Goal: Task Accomplishment & Management: Complete application form

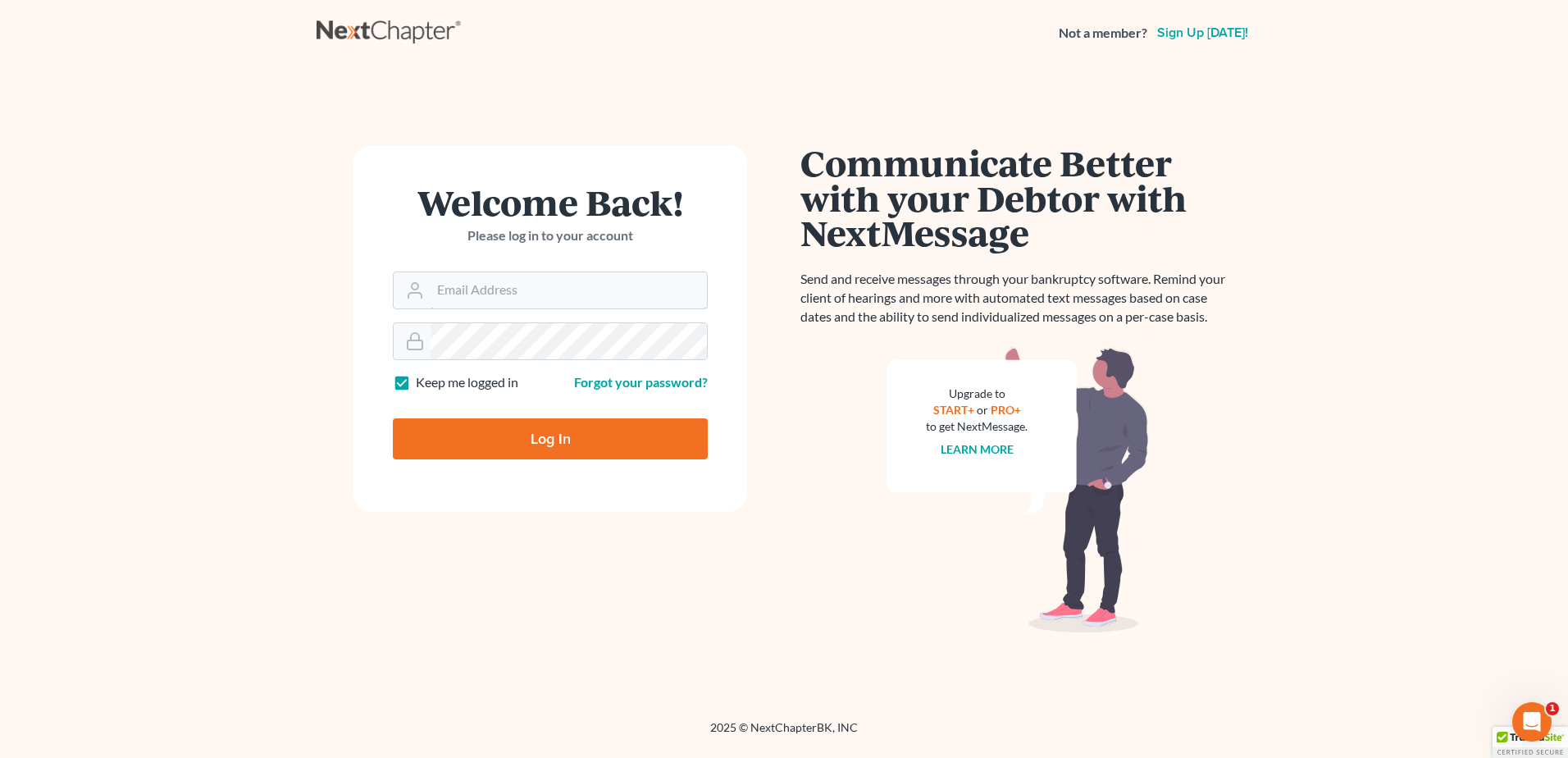
type input "[EMAIL_ADDRESS][DOMAIN_NAME]"
click at [561, 430] on input "Log In" at bounding box center [550, 439] width 315 height 41
type input "Thinking..."
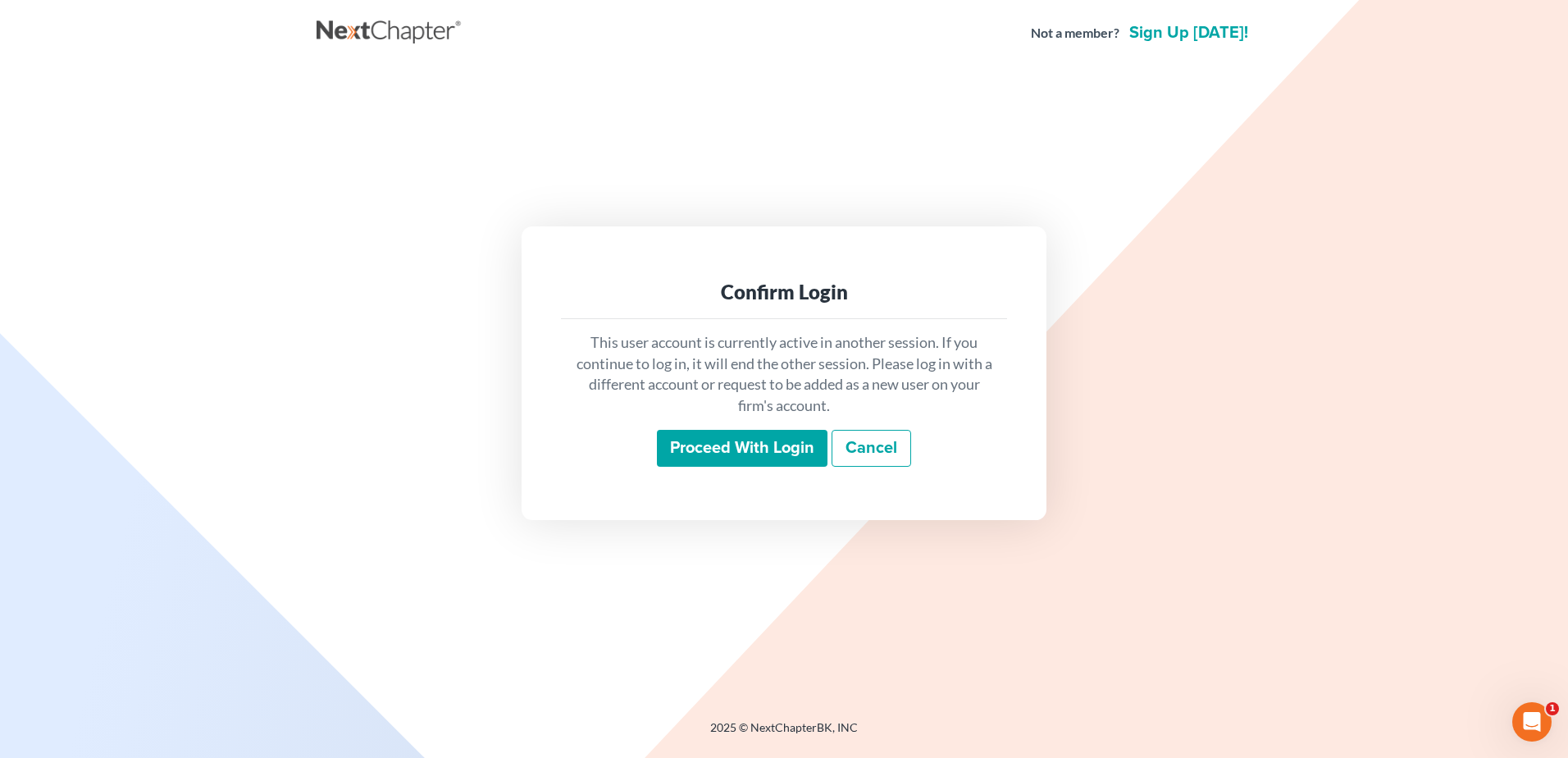
click at [742, 449] on input "Proceed with login" at bounding box center [742, 448] width 170 height 37
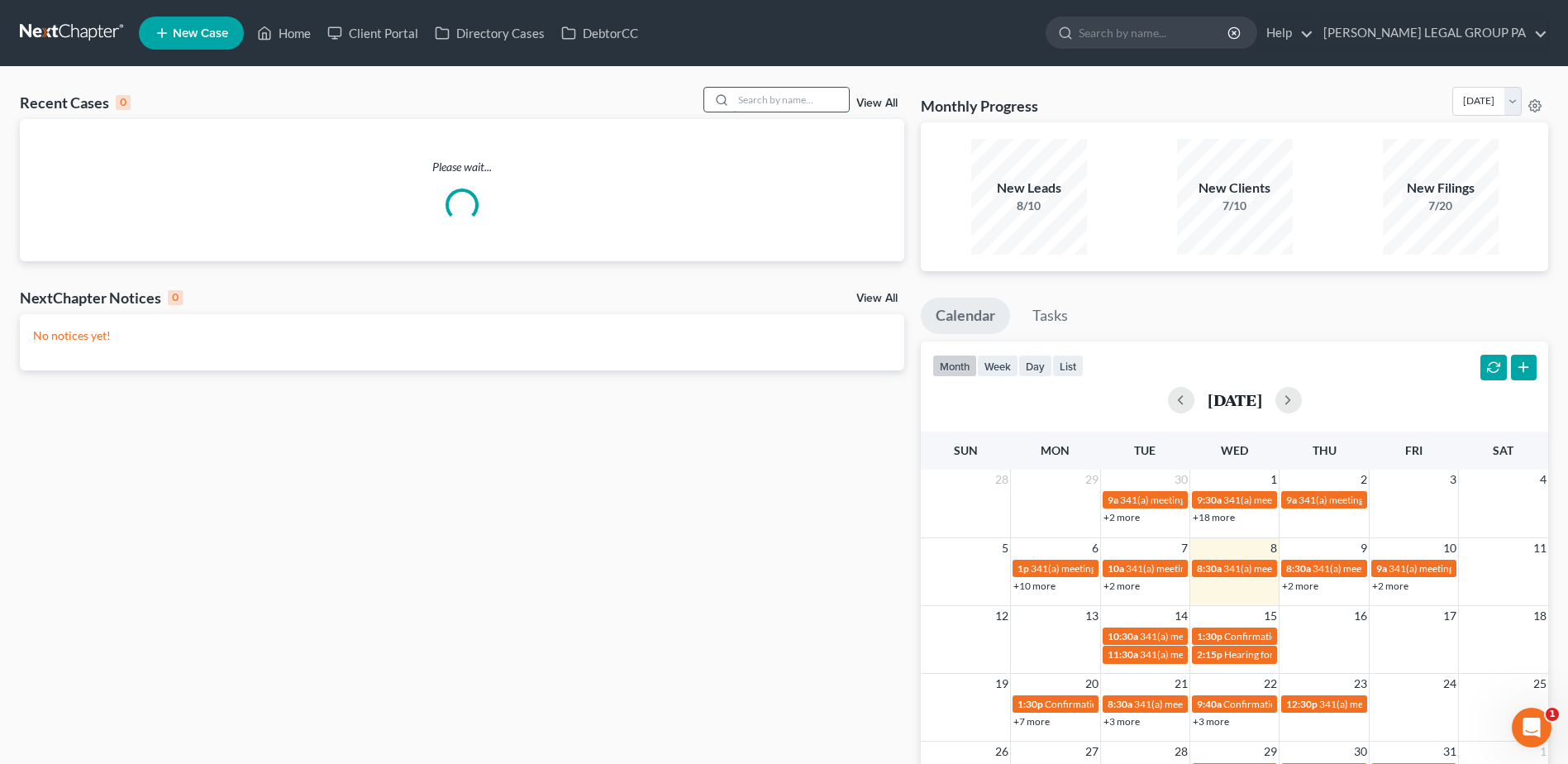
click at [757, 100] on input "search" at bounding box center [791, 99] width 116 height 24
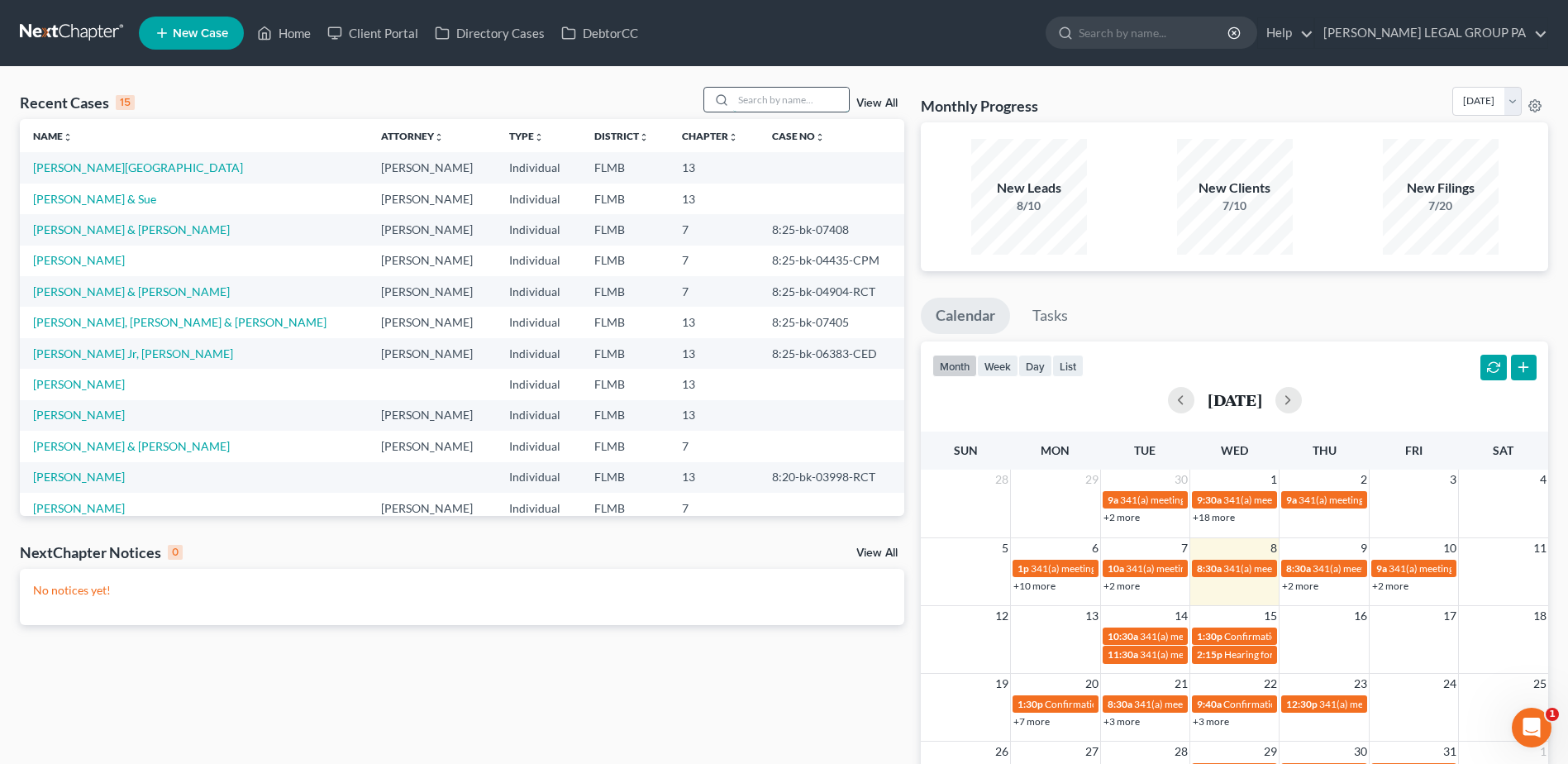
paste input "Raucci"
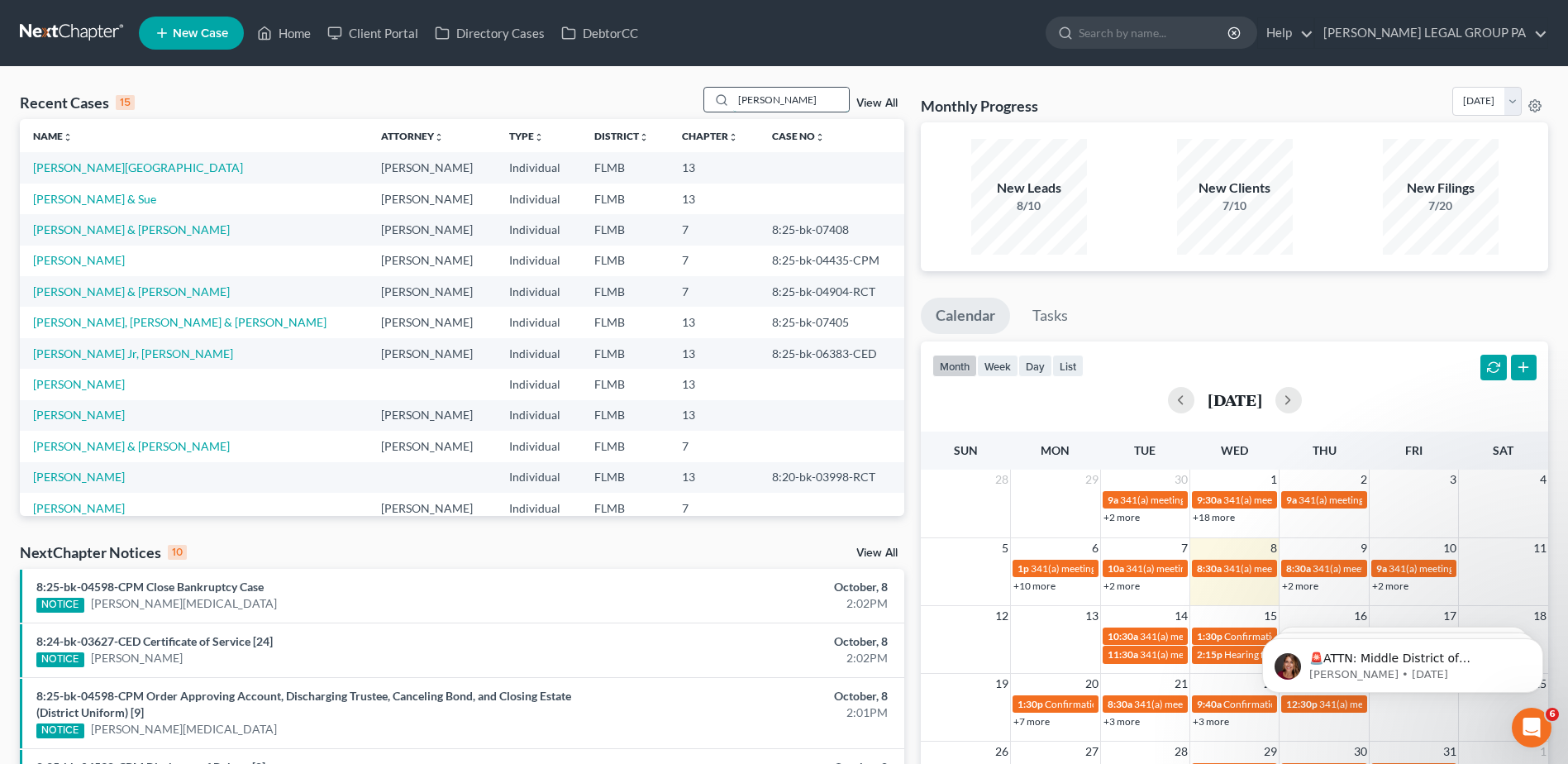
type input "Raucci"
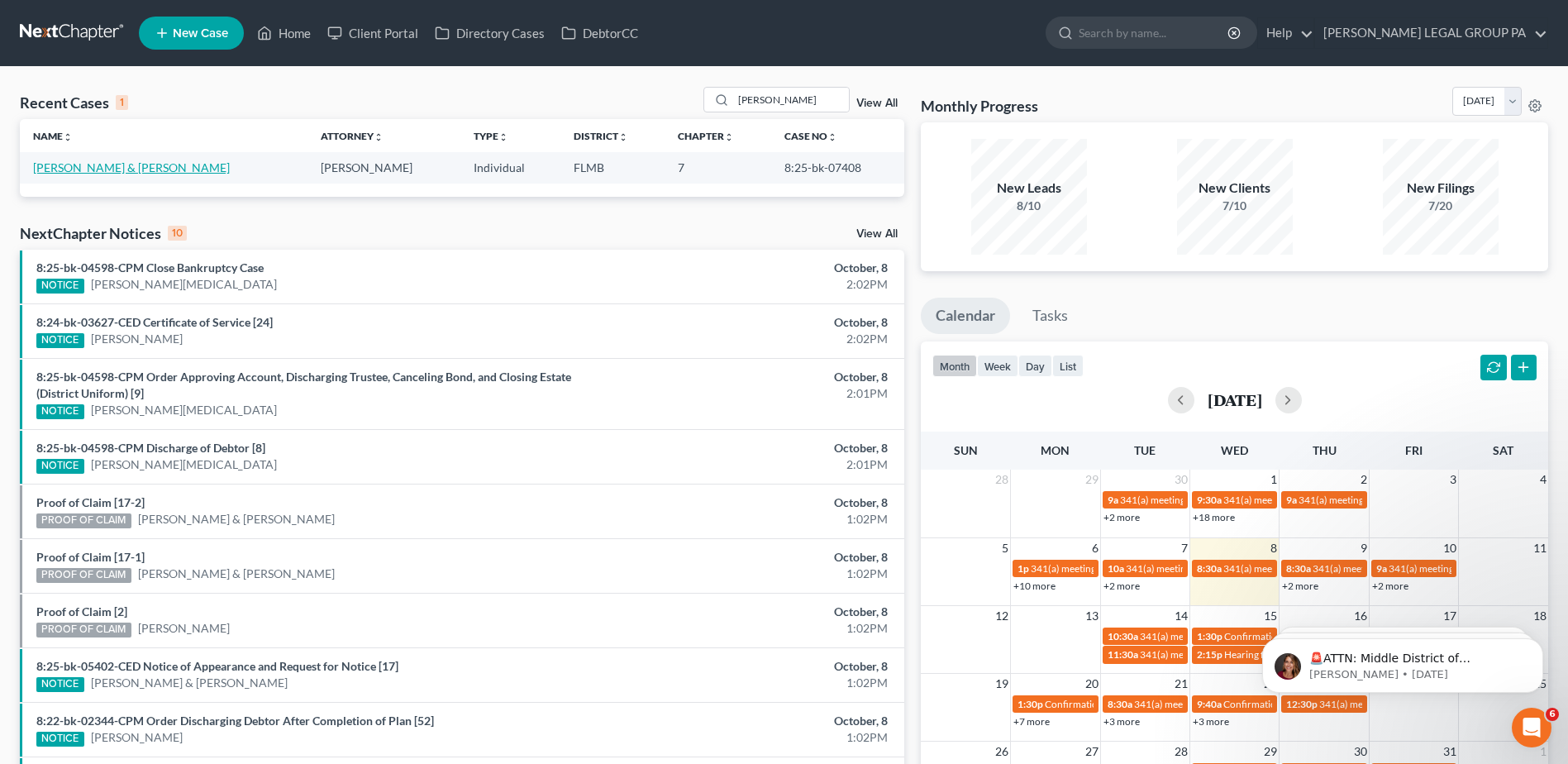
click at [93, 163] on link "Raucci, George & Jacqueline" at bounding box center [131, 167] width 197 height 14
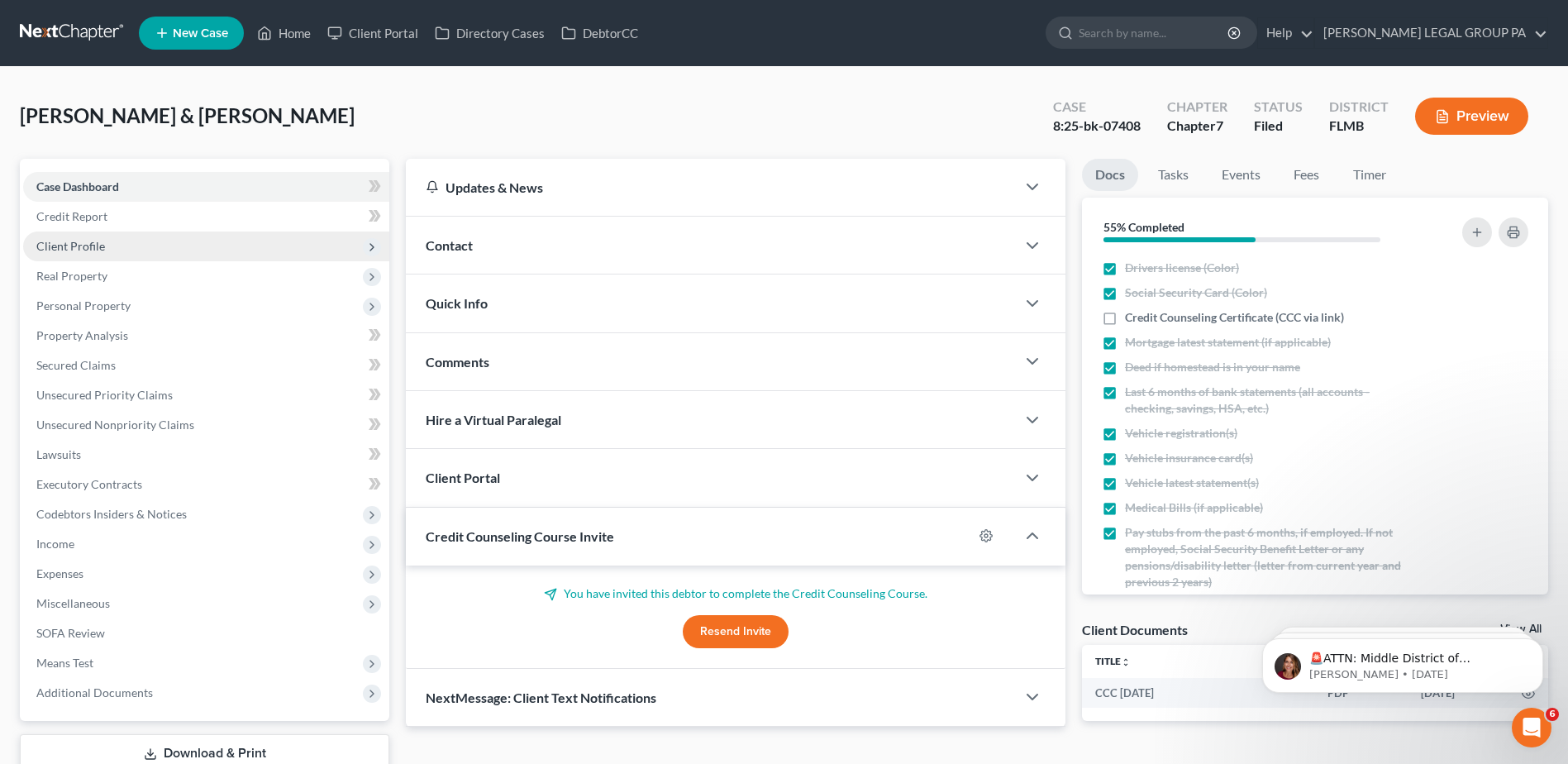
click at [83, 241] on span "Client Profile" at bounding box center [71, 245] width 69 height 14
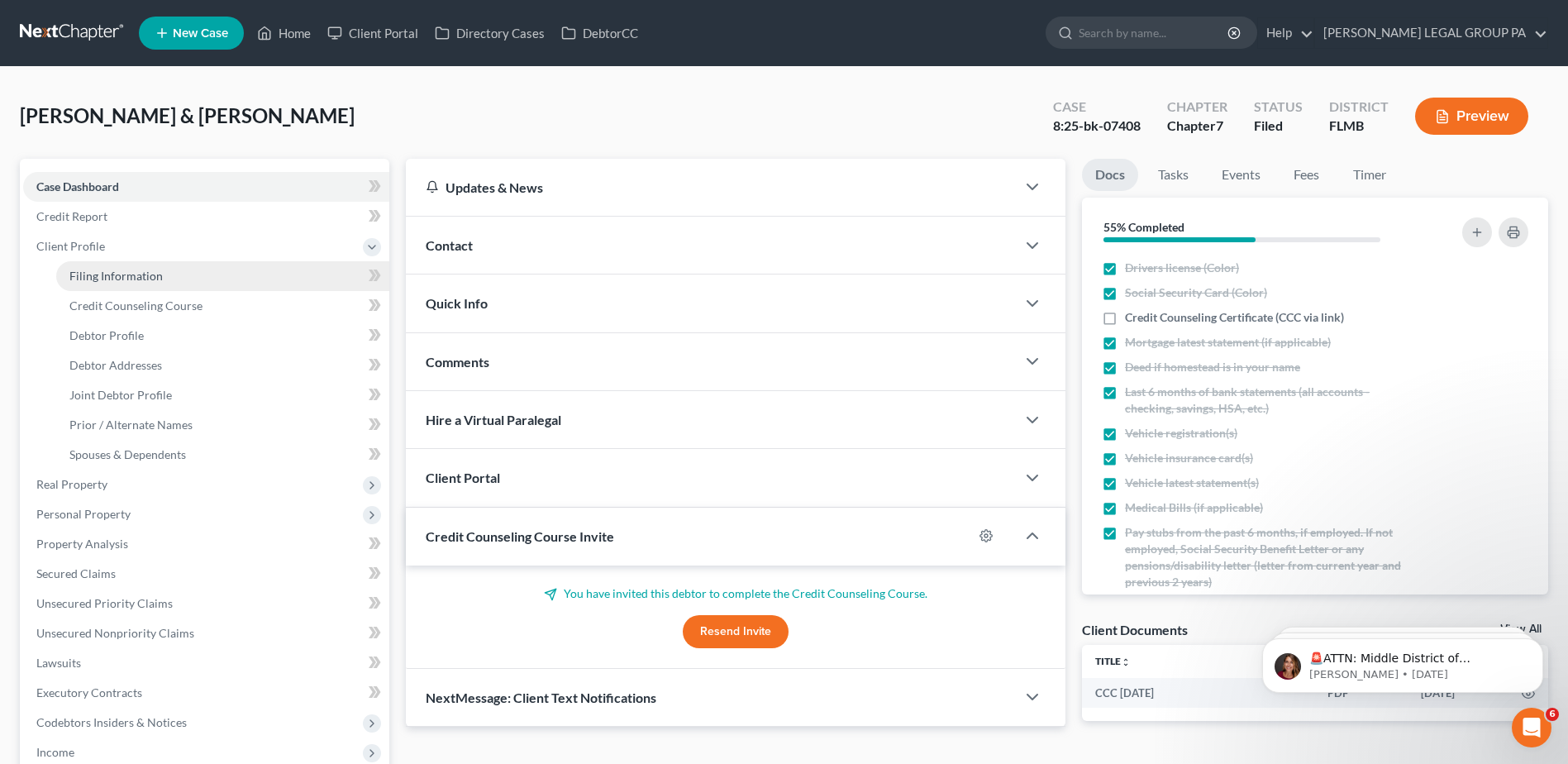
click at [117, 284] on link "Filing Information" at bounding box center [223, 276] width 333 height 30
select select "1"
select select "0"
select select "9"
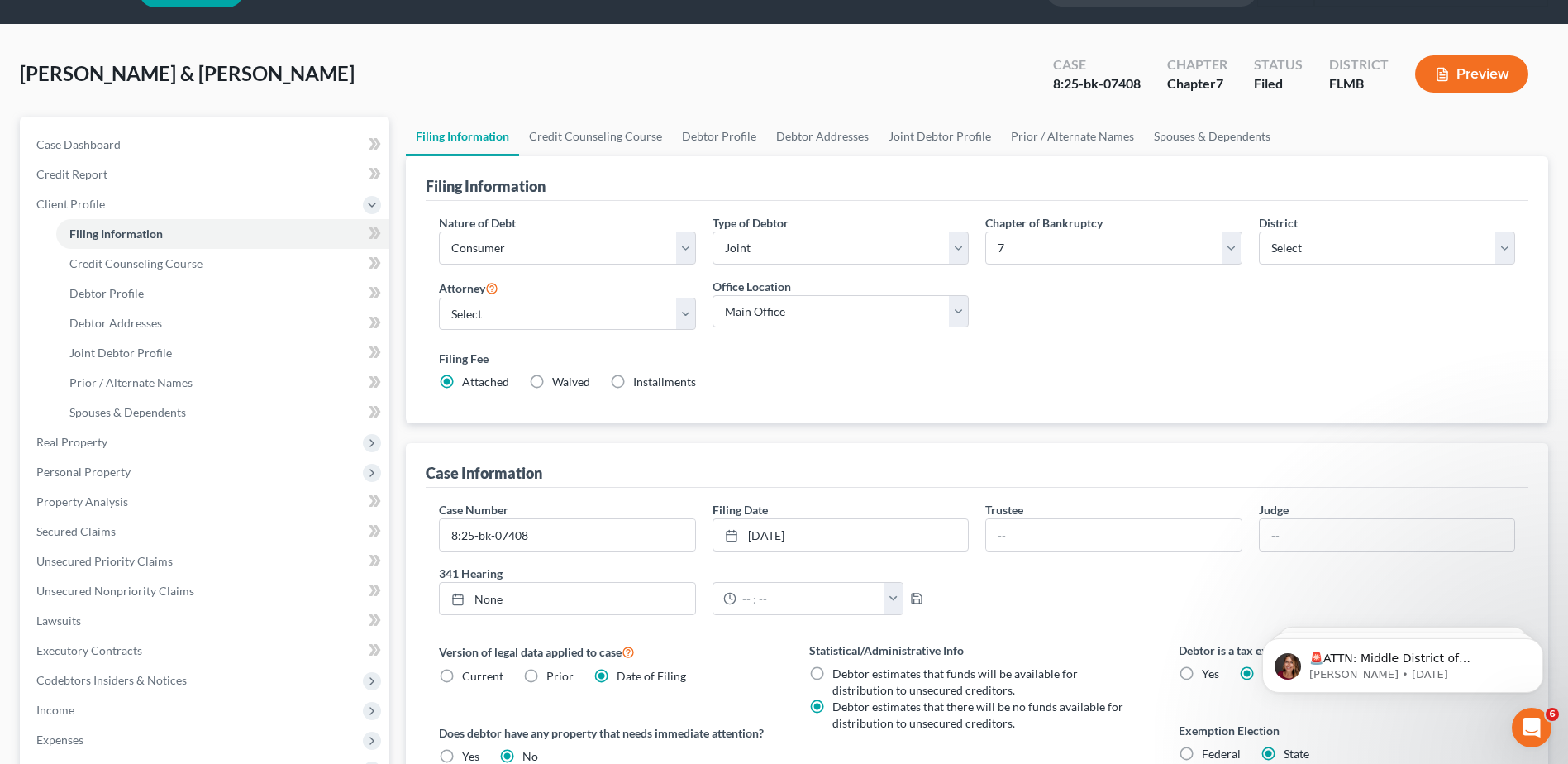
scroll to position [83, 0]
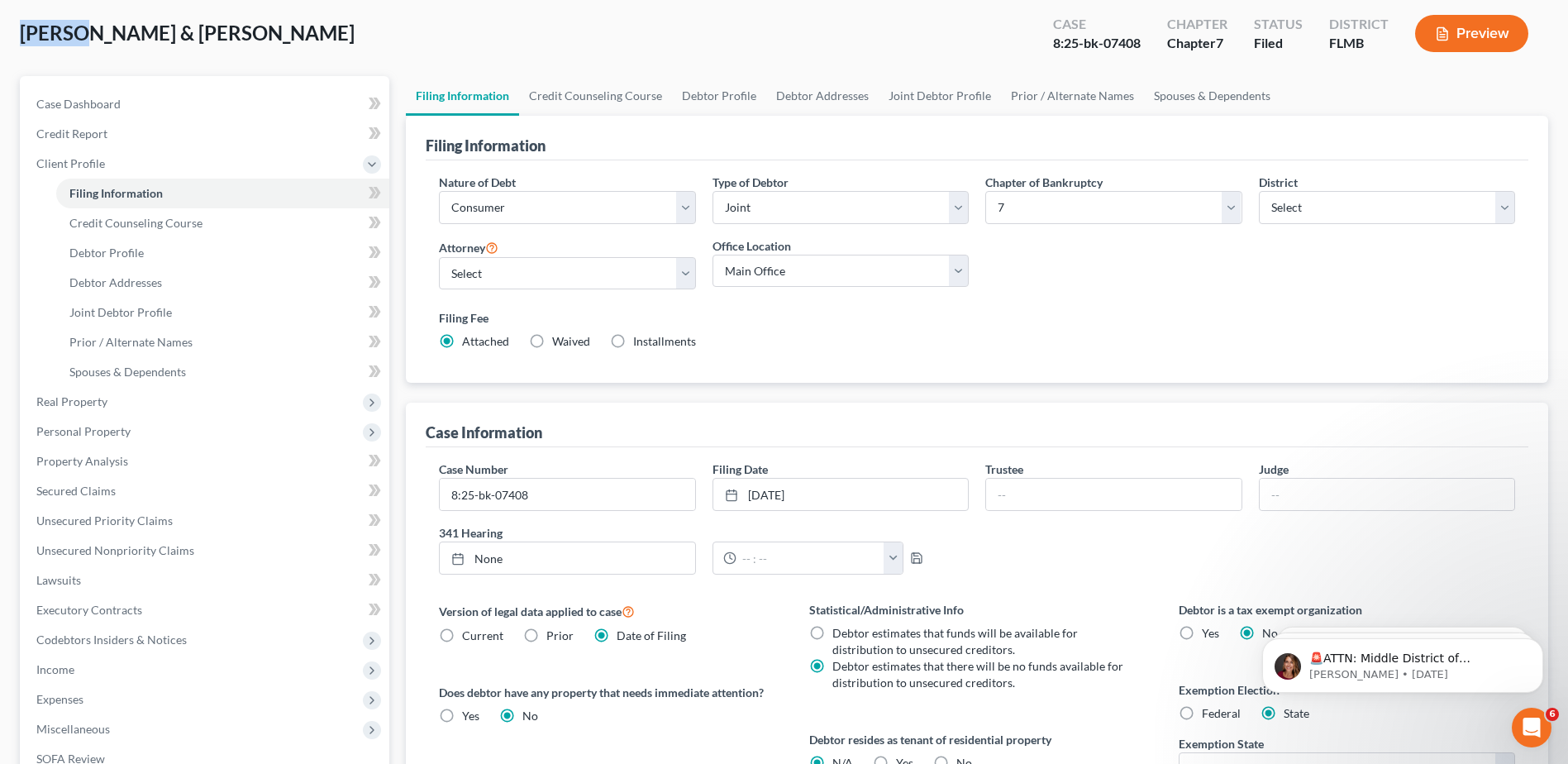
drag, startPoint x: 21, startPoint y: 31, endPoint x: 78, endPoint y: 33, distance: 57.0
click at [78, 33] on span "Raucci, George & Jacqueline" at bounding box center [187, 32] width 335 height 24
copy span "Raucci"
click at [74, 403] on span "Real Property" at bounding box center [72, 401] width 71 height 14
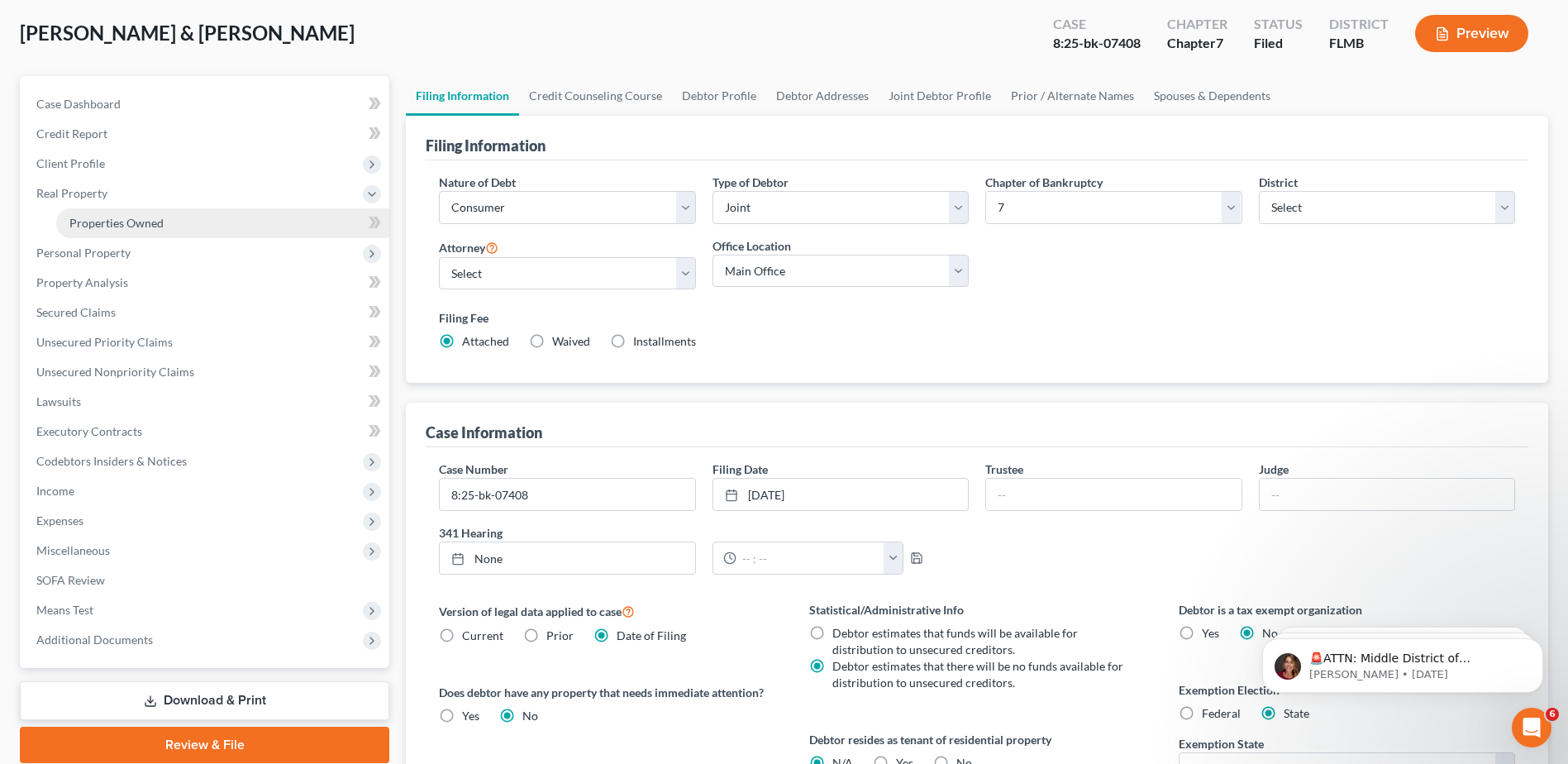
click at [89, 220] on span "Properties Owned" at bounding box center [117, 223] width 94 height 14
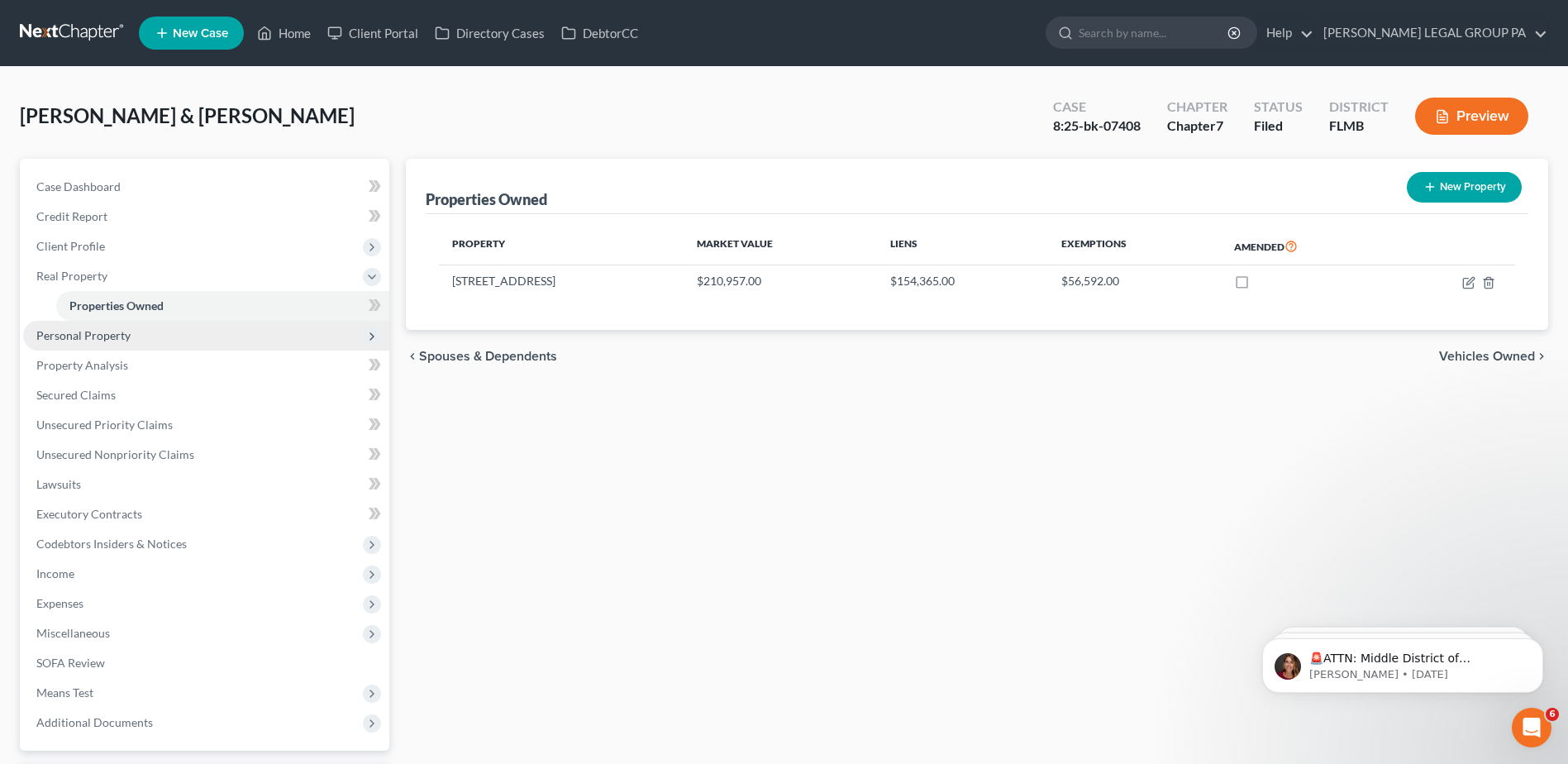
click at [95, 332] on span "Personal Property" at bounding box center [84, 335] width 94 height 14
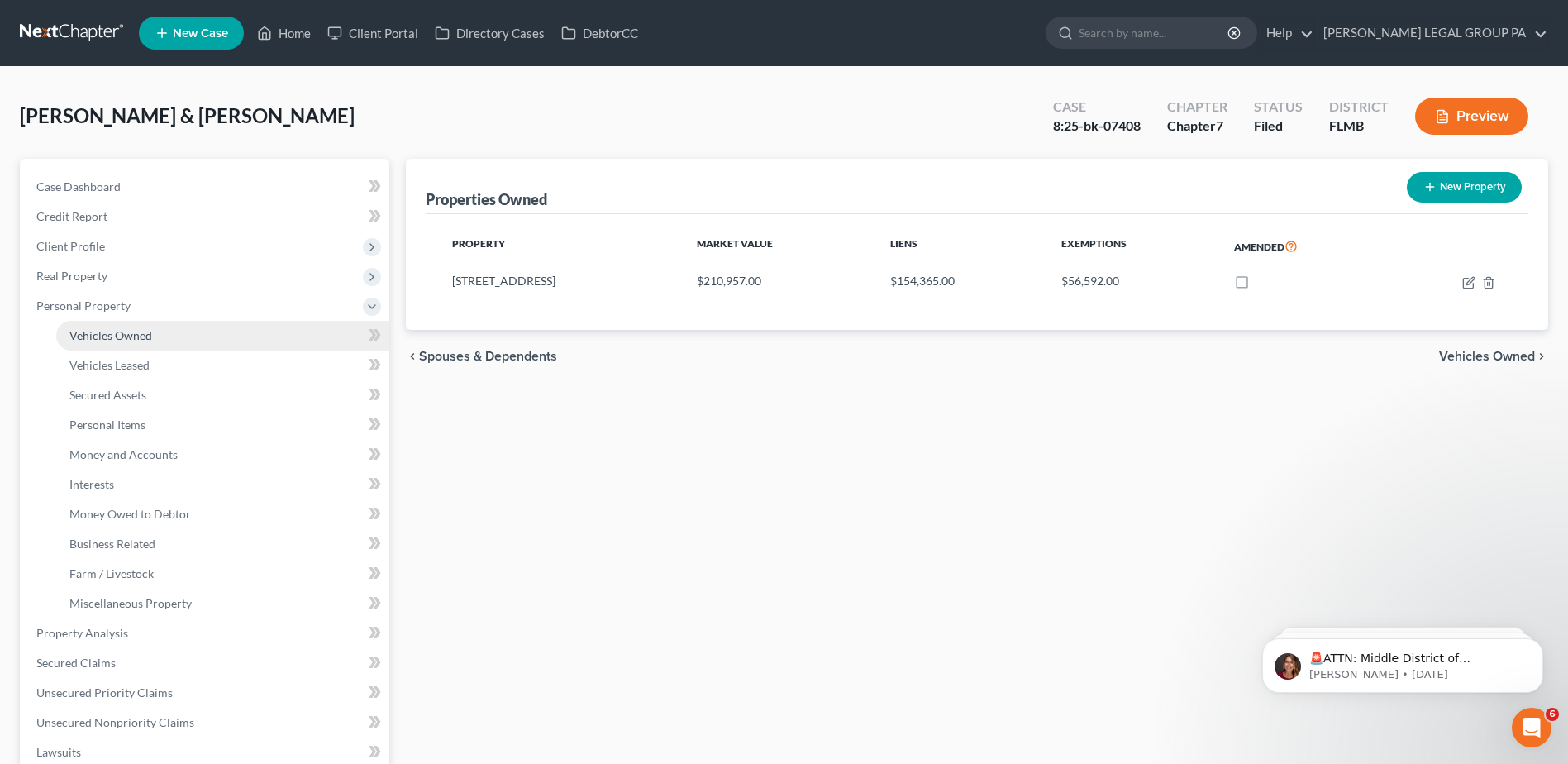
click at [100, 339] on span "Vehicles Owned" at bounding box center [111, 335] width 83 height 14
